Goal: Find specific page/section: Find specific page/section

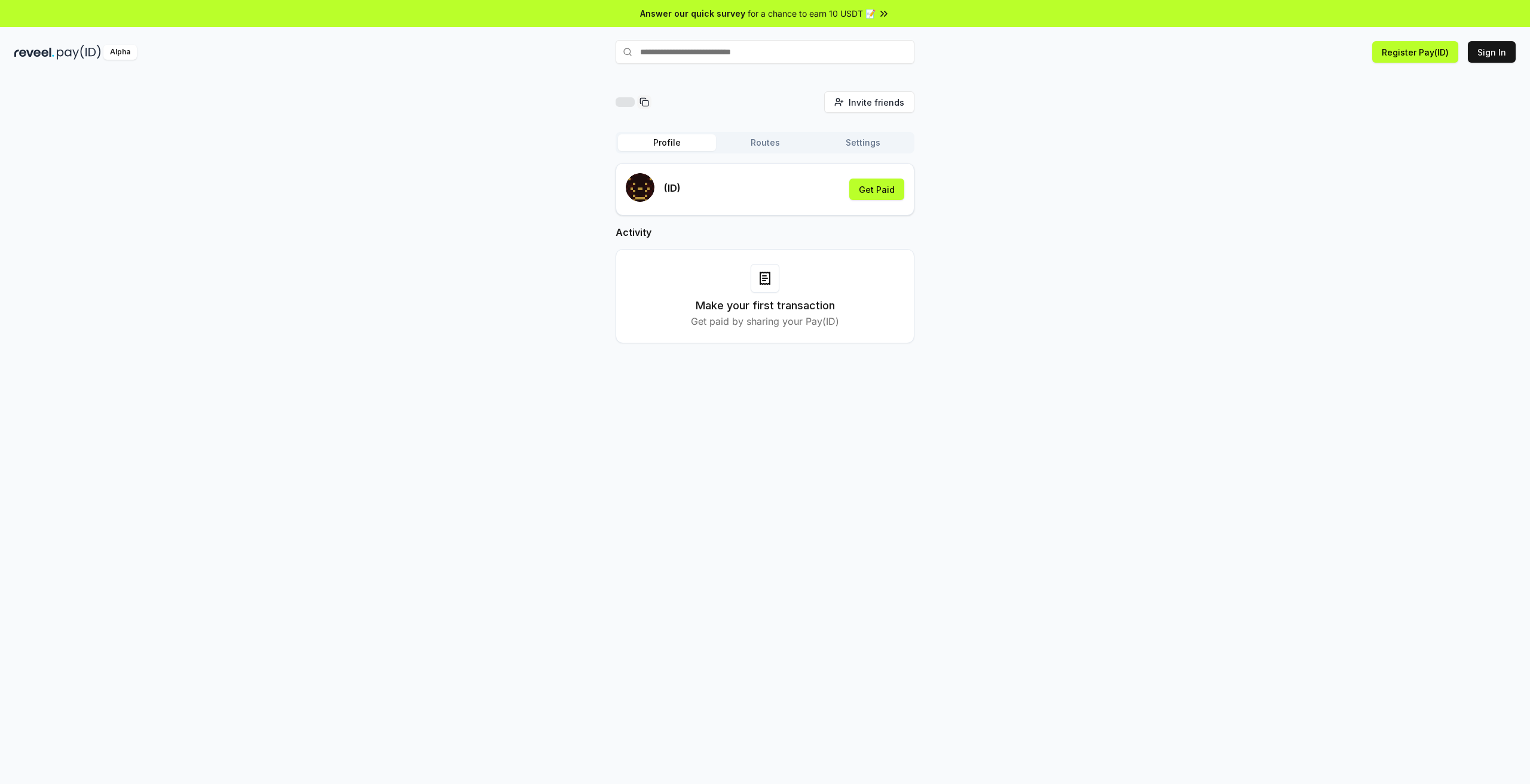
click at [734, 52] on input "text" at bounding box center [765, 52] width 299 height 24
type input "******"
click at [820, 76] on button "chocol Pay" at bounding box center [765, 75] width 299 height 21
